Goal: Find specific page/section: Find specific page/section

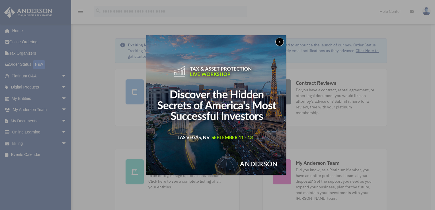
click at [280, 41] on button "x" at bounding box center [279, 42] width 9 height 9
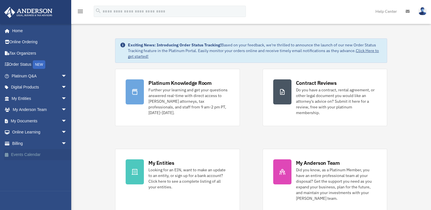
click at [42, 157] on link "Events Calendar" at bounding box center [40, 154] width 72 height 11
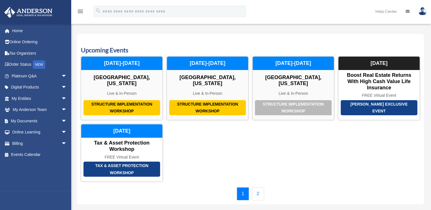
scroll to position [1, 0]
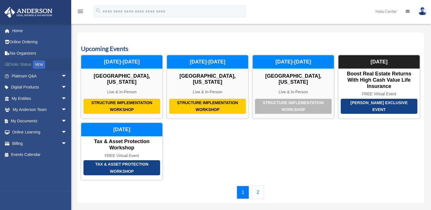
click at [27, 64] on link "Order Status NEW" at bounding box center [40, 65] width 72 height 12
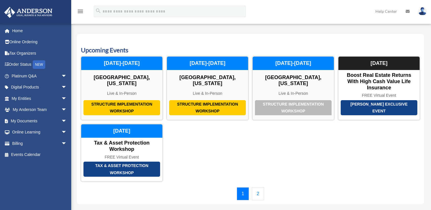
scroll to position [1, 0]
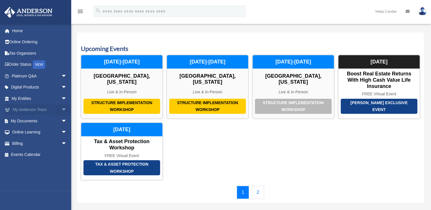
click at [61, 113] on span "arrow_drop_down" at bounding box center [66, 110] width 11 height 12
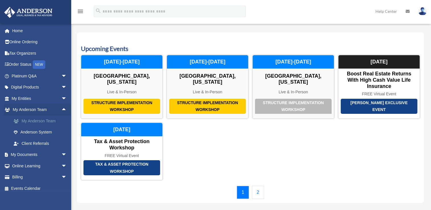
click at [25, 122] on link "My Anderson Team" at bounding box center [42, 120] width 68 height 11
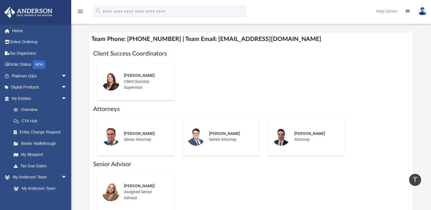
scroll to position [215, 0]
